Goal: Check status

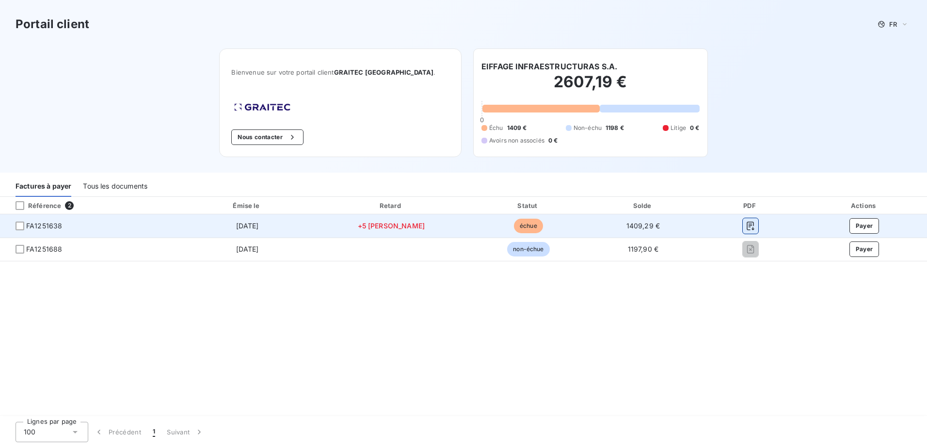
click at [747, 225] on icon "button" at bounding box center [750, 226] width 7 height 9
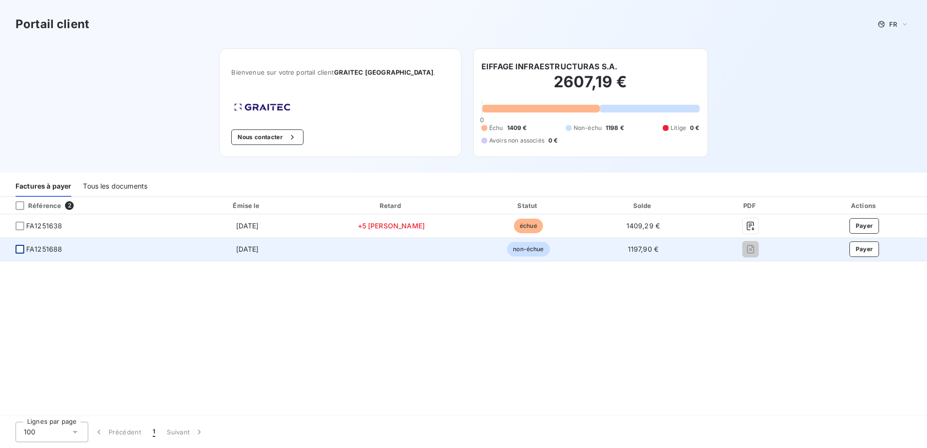
click at [21, 249] on div at bounding box center [20, 249] width 9 height 9
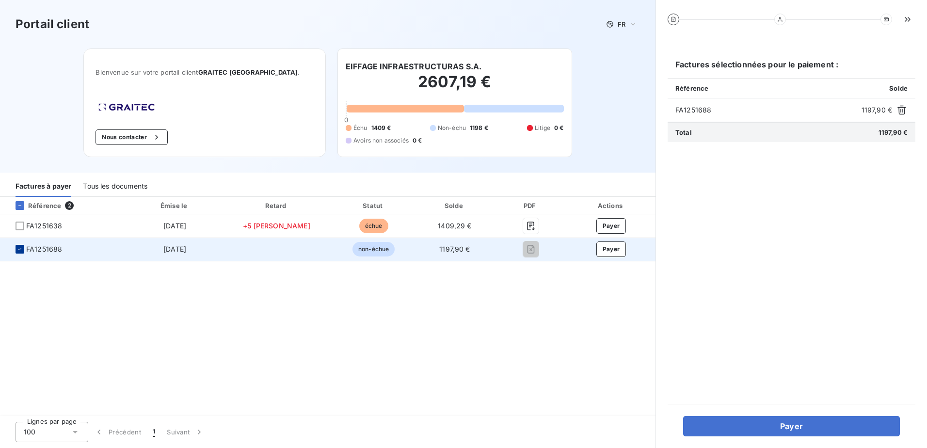
click at [21, 249] on icon at bounding box center [20, 249] width 6 height 6
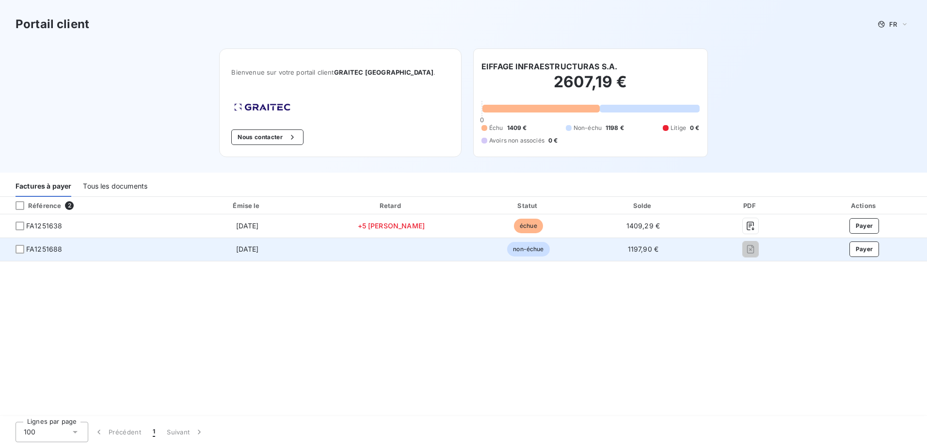
click at [259, 248] on span "[DATE]" at bounding box center [247, 249] width 23 height 8
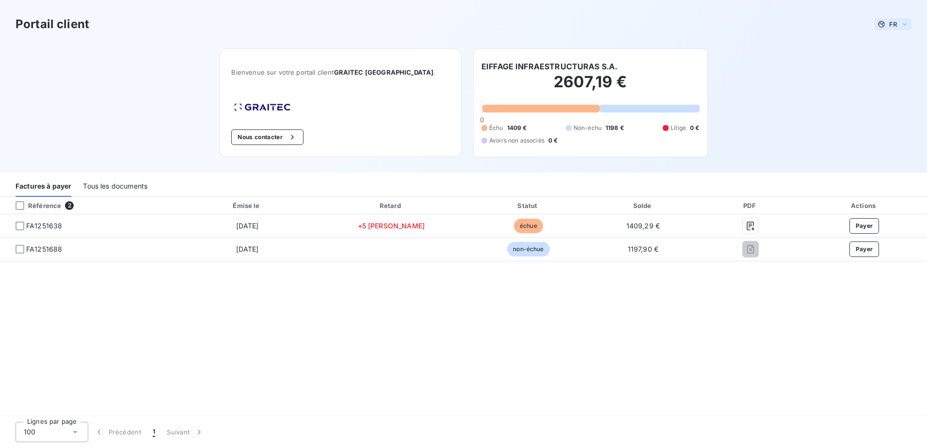
click at [903, 24] on icon at bounding box center [905, 24] width 8 height 10
click at [893, 62] on span "Anglais" at bounding box center [891, 62] width 22 height 9
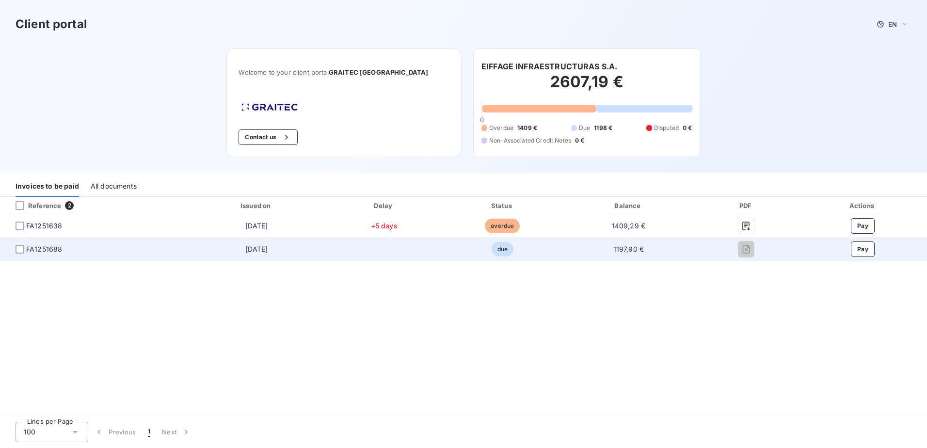
click at [500, 249] on span "due" at bounding box center [503, 249] width 22 height 15
click at [503, 250] on span "due" at bounding box center [503, 249] width 22 height 15
